Goal: Task Accomplishment & Management: Manage account settings

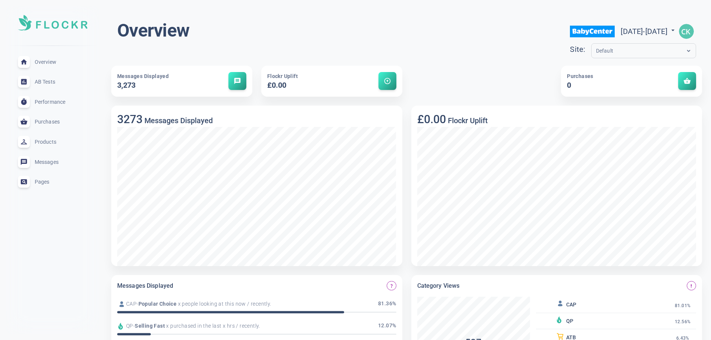
click at [51, 162] on span "Messages" at bounding box center [62, 162] width 54 height 0
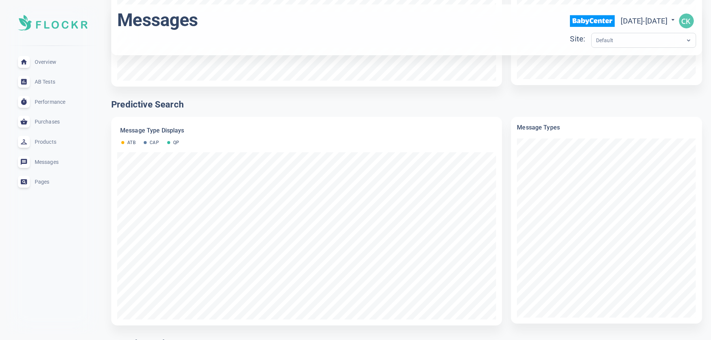
scroll to position [742, 0]
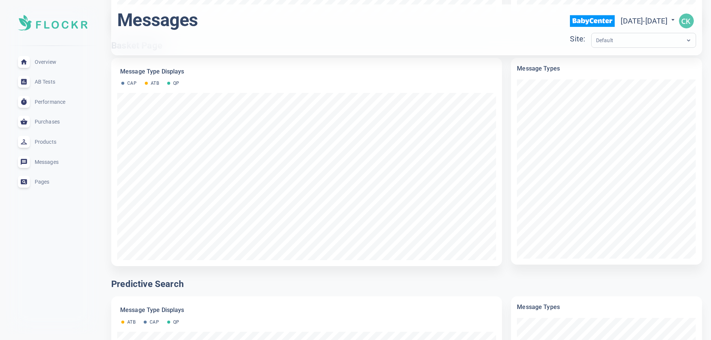
click at [48, 102] on span "Performance" at bounding box center [62, 102] width 54 height 0
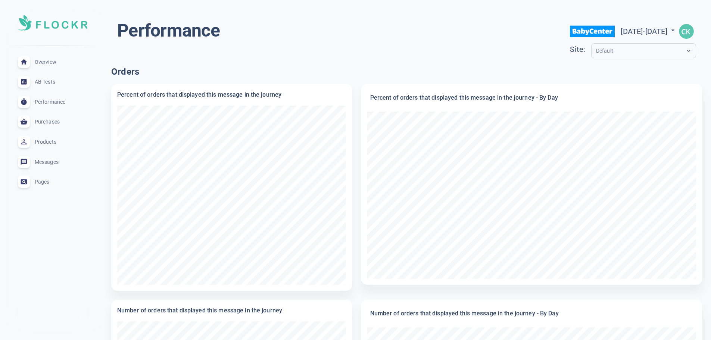
click at [622, 35] on span "[DATE] - [DATE]" at bounding box center [648, 31] width 56 height 9
select select "7"
select select "2025"
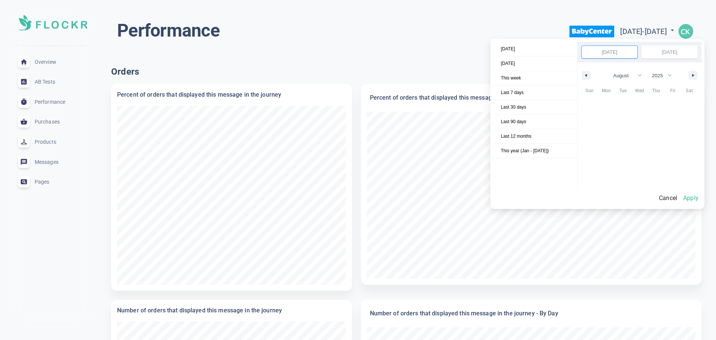
scroll to position [102222, 0]
select select "7"
select select "2025"
select select "7"
select select "2025"
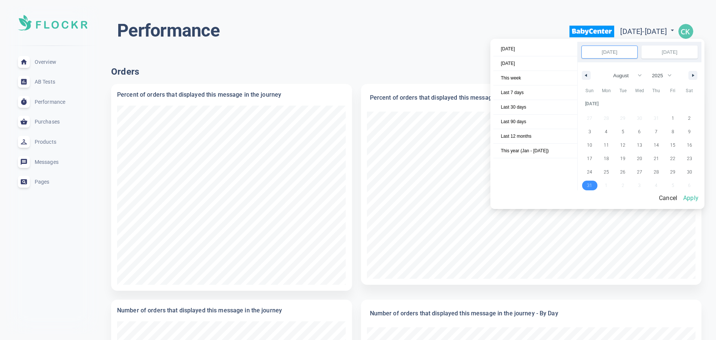
click at [700, 200] on button "Apply" at bounding box center [691, 198] width 21 height 16
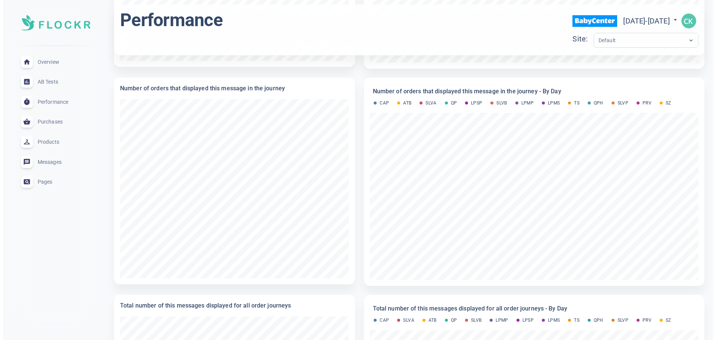
scroll to position [373, 0]
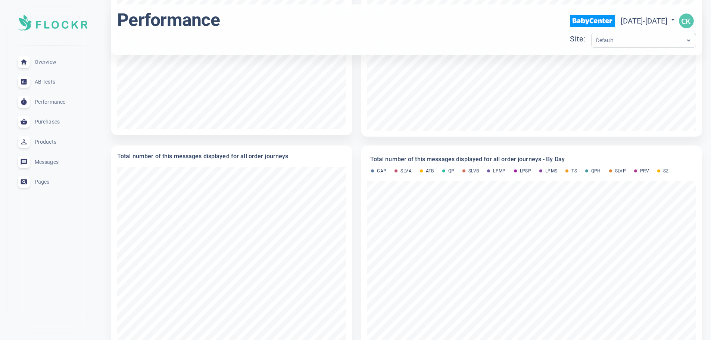
click at [688, 20] on img "button" at bounding box center [686, 20] width 15 height 15
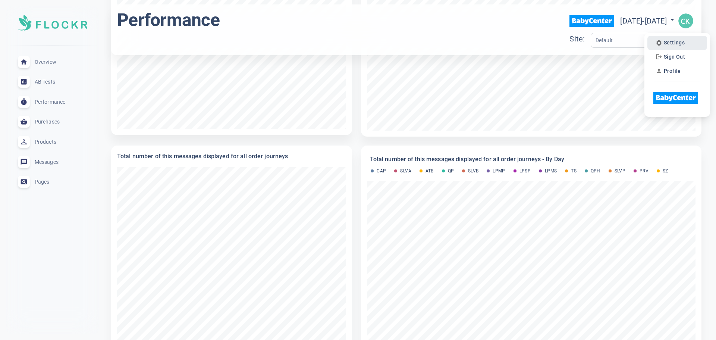
click at [678, 40] on span "Settings" at bounding box center [674, 43] width 21 height 6
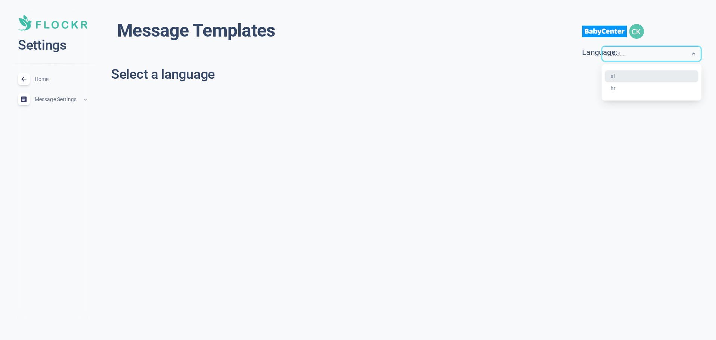
click at [640, 50] on input "text" at bounding box center [637, 54] width 60 height 9
click at [624, 77] on div "sl" at bounding box center [652, 76] width 94 height 12
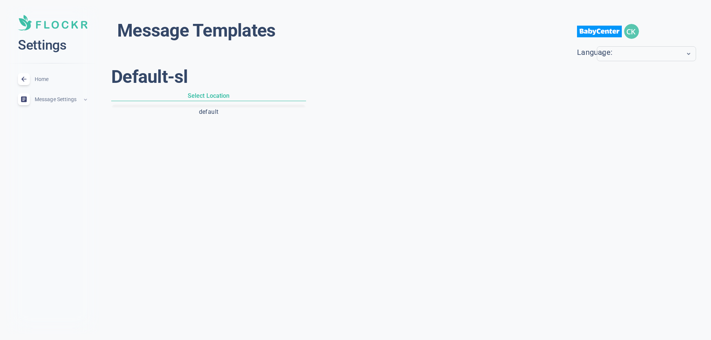
click at [208, 110] on button "default" at bounding box center [209, 112] width 192 height 13
click at [416, 113] on p "ATB" at bounding box center [419, 113] width 14 height 12
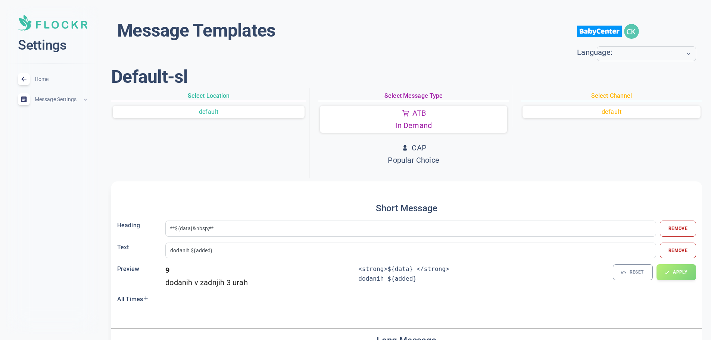
click at [405, 159] on p "Popular Choice" at bounding box center [413, 160] width 51 height 12
type input "**Priljubljeno!**"
type input "${data} ogledov"
type input "**TOP izbira!**"
type input "${data} ${view}"
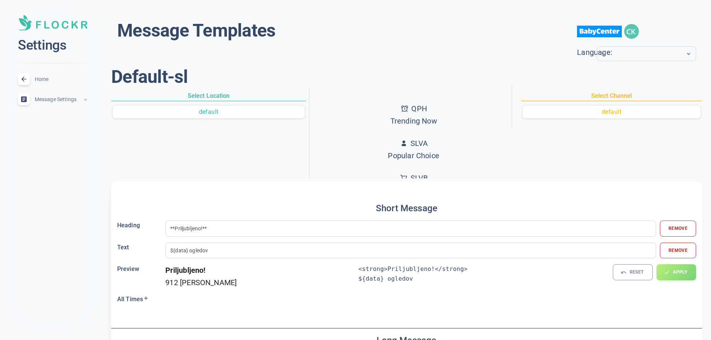
scroll to position [153, 0]
click at [620, 57] on input "text" at bounding box center [631, 54] width 60 height 9
click at [376, 66] on h1 "Default - sl" at bounding box center [406, 77] width 591 height 22
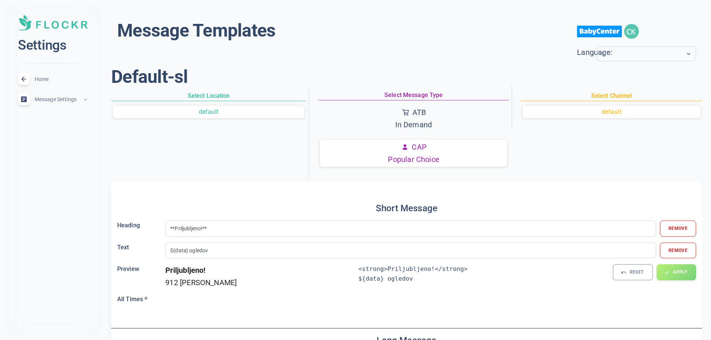
scroll to position [0, 0]
click at [420, 121] on p "In Demand" at bounding box center [413, 125] width 37 height 12
type input "**${data}&nbsp;**"
type input "dodanih ${added}"
type input "**Veliko povpraševanje**"
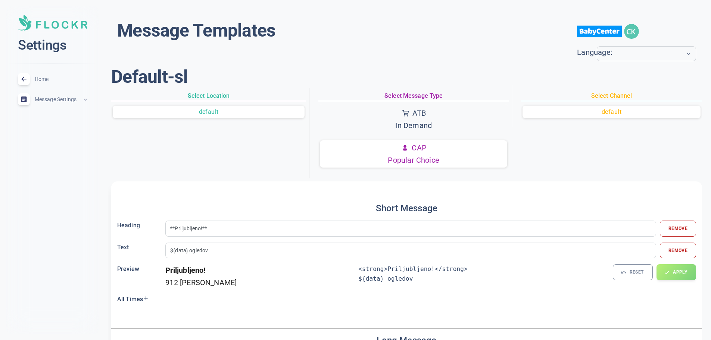
type input "${data} dodanih v košarico ${added}"
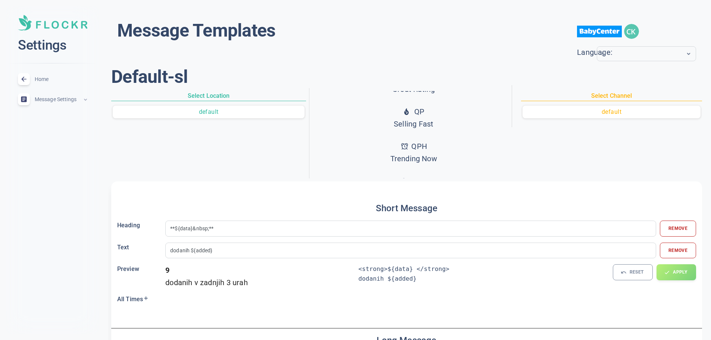
click at [429, 122] on button "QP Selling Fast" at bounding box center [413, 117] width 187 height 27
type input "**Prodajna uspešnica**"
type input "${data} prodanih"
type input "**Prodajna uspešnica**"
type input "${data} prodanih ${sold}"
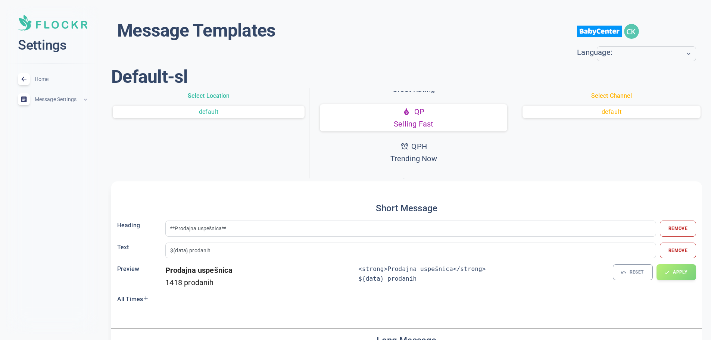
click at [71, 222] on div "close Settings Home expand_less Message Settings expand_less" at bounding box center [52, 170] width 93 height 328
click at [78, 229] on div "close Settings Home expand_less Message Settings expand_less" at bounding box center [52, 170] width 93 height 328
click at [73, 221] on div "close Settings Home expand_less Message Settings expand_less" at bounding box center [52, 170] width 93 height 328
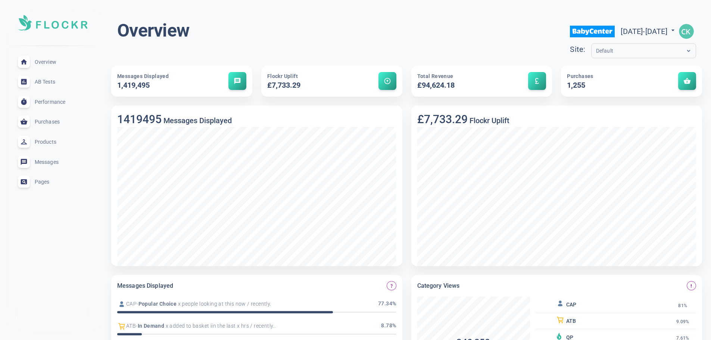
click at [62, 152] on div "Messages expand_less" at bounding box center [52, 162] width 81 height 20
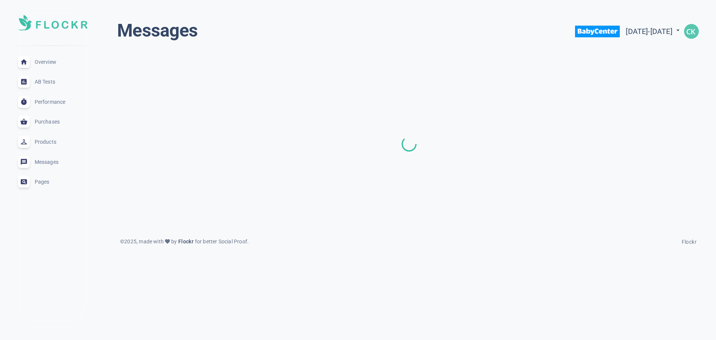
click at [52, 162] on span "Messages" at bounding box center [62, 162] width 54 height 0
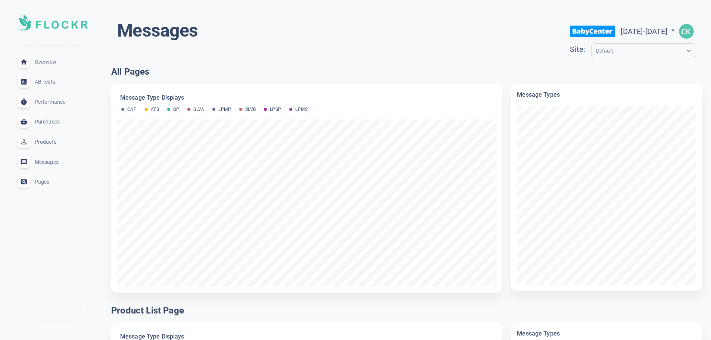
click at [644, 33] on span "Sun Aug 31 2025 - Sun Aug 31 2025" at bounding box center [648, 31] width 56 height 9
select select "7"
select select "2025"
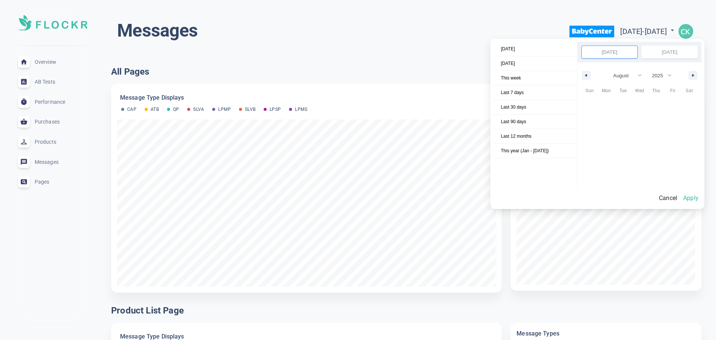
scroll to position [102222, 0]
select select "7"
select select "2025"
select select "7"
select select "2025"
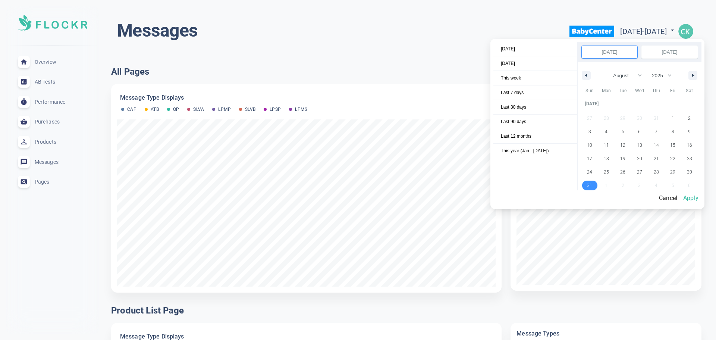
click at [702, 198] on button "Apply" at bounding box center [691, 198] width 21 height 16
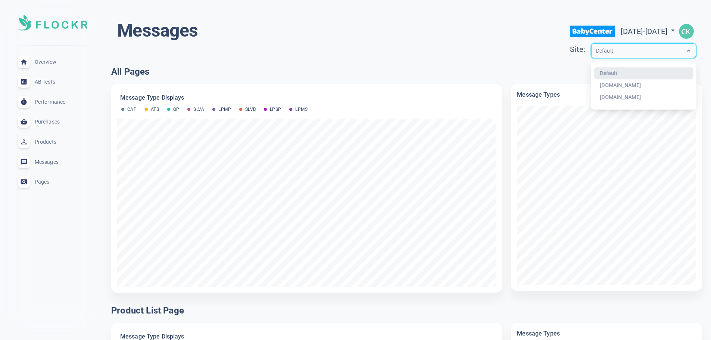
click at [630, 45] on div "Default" at bounding box center [643, 50] width 105 height 15
click at [594, 95] on div "www.babycenter.si" at bounding box center [644, 97] width 100 height 12
click at [643, 48] on div "www.babycenter.si" at bounding box center [636, 51] width 90 height 9
drag, startPoint x: 354, startPoint y: 62, endPoint x: 484, endPoint y: 51, distance: 130.3
click at [357, 61] on div "Messages Sun Aug 31 2025 - Sun Aug 31 2025 menu Site: option www.babycenter.si,…" at bounding box center [406, 40] width 591 height 45
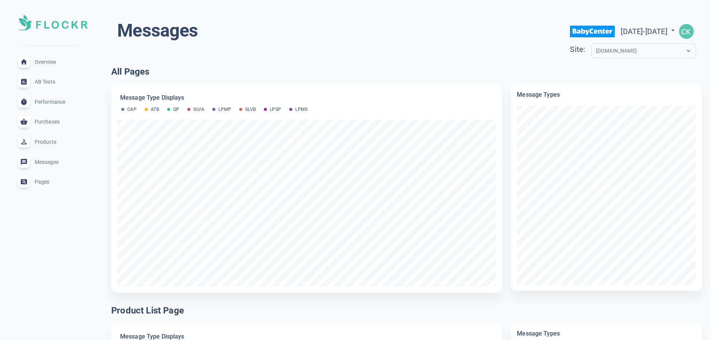
click at [643, 32] on span "Sun Aug 31 2025 - Sun Aug 31 2025" at bounding box center [648, 31] width 56 height 9
select select "7"
select select "2025"
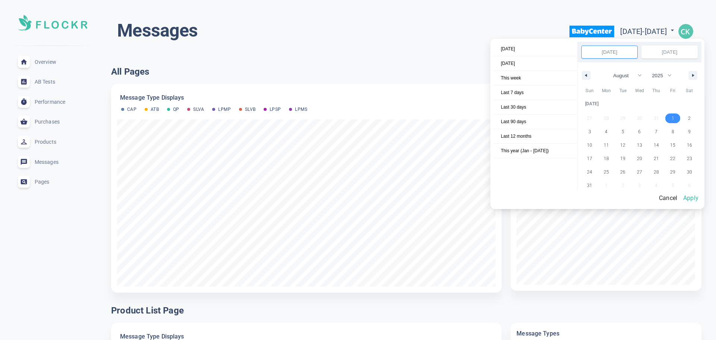
select select "7"
select select "2025"
select select "7"
select select "2025"
click at [625, 55] on input "[DATE]" at bounding box center [610, 52] width 56 height 12
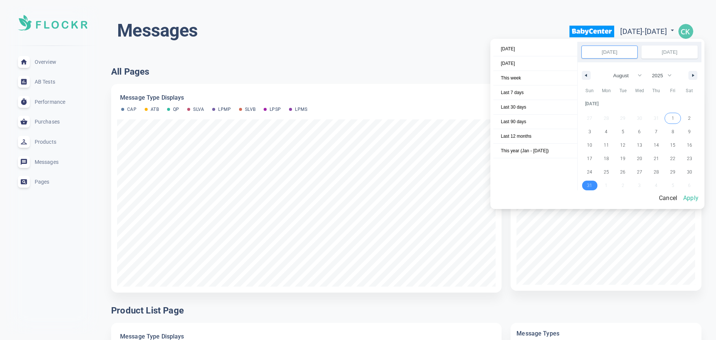
select select "7"
select select "2025"
click at [671, 52] on input "[DATE]" at bounding box center [670, 52] width 56 height 12
select select "7"
select select "2025"
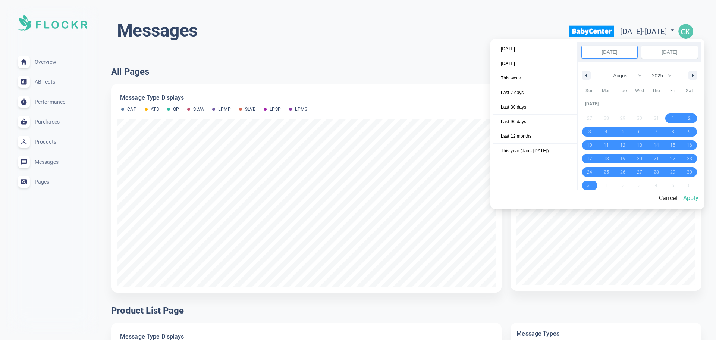
click at [701, 199] on button "Apply" at bounding box center [691, 198] width 21 height 16
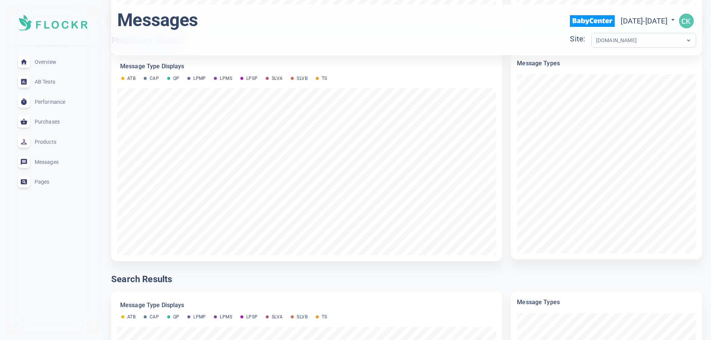
scroll to position [1306, 0]
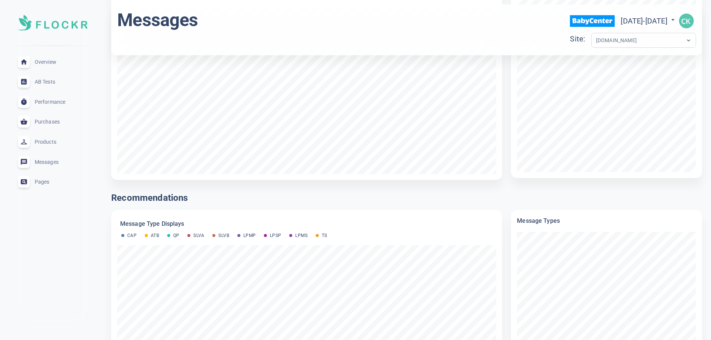
click at [62, 156] on div "Messages expand_less" at bounding box center [52, 162] width 81 height 20
click at [59, 162] on span "Messages" at bounding box center [62, 162] width 54 height 0
click at [50, 162] on span "Messages" at bounding box center [62, 162] width 54 height 0
click at [42, 162] on span "Messages" at bounding box center [62, 162] width 54 height 0
click at [44, 162] on span "Messages" at bounding box center [62, 162] width 54 height 0
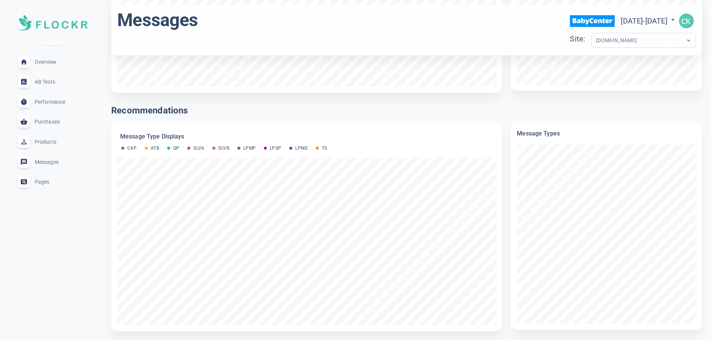
scroll to position [1227, 0]
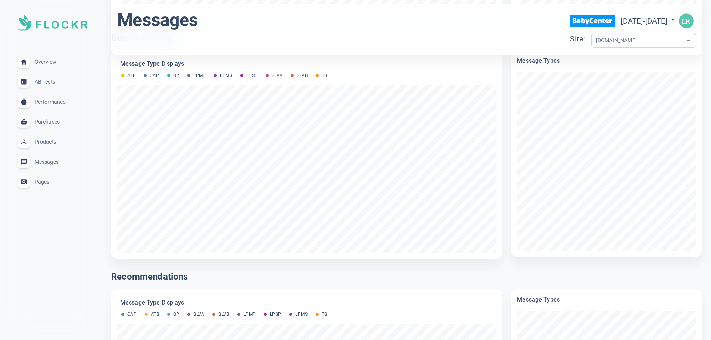
click at [36, 56] on div "Overview expand_less" at bounding box center [52, 62] width 81 height 20
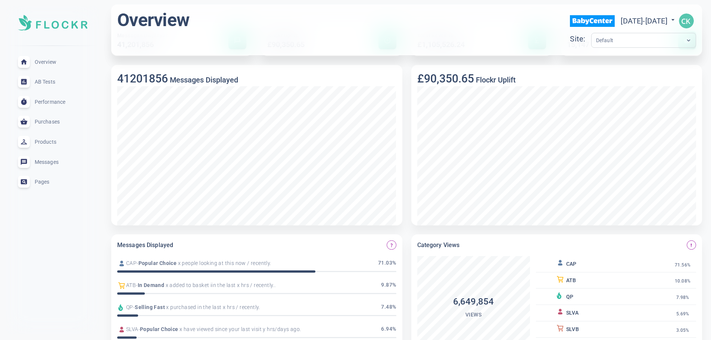
scroll to position [37, 0]
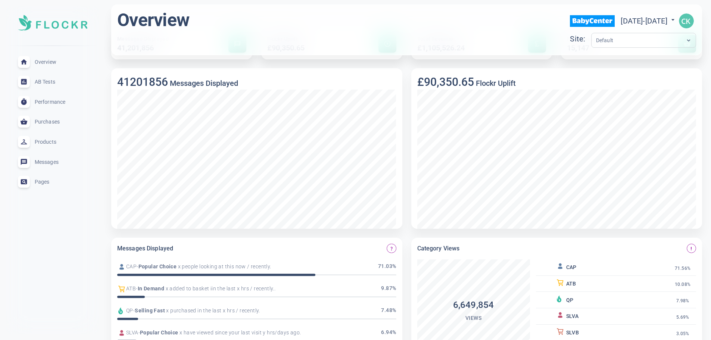
drag, startPoint x: 301, startPoint y: 89, endPoint x: 46, endPoint y: 246, distance: 300.0
click at [46, 246] on div "close Overview expand_less AB Tests expand_less Performance expand_less Purchas…" at bounding box center [52, 170] width 93 height 328
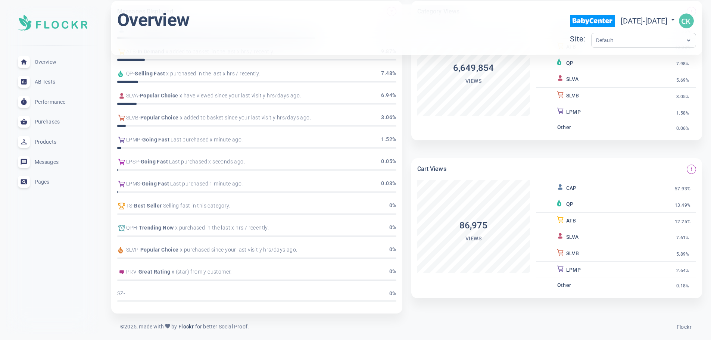
scroll to position [13, 0]
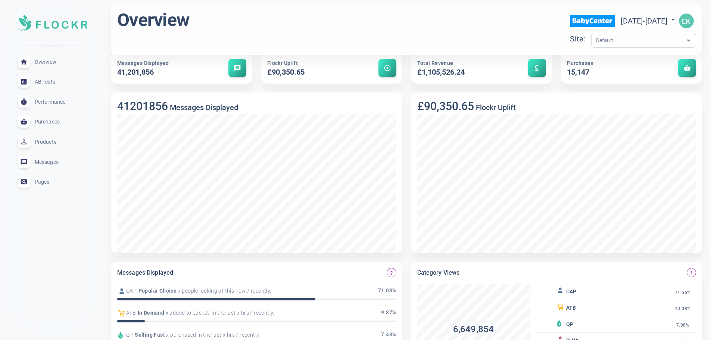
click at [44, 62] on span "Overview" at bounding box center [62, 62] width 54 height 0
